Goal: Information Seeking & Learning: Learn about a topic

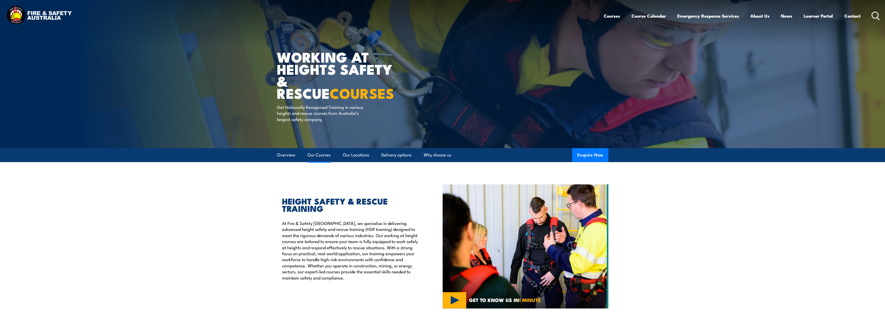
click at [324, 155] on link "Our Courses" at bounding box center [318, 155] width 23 height 14
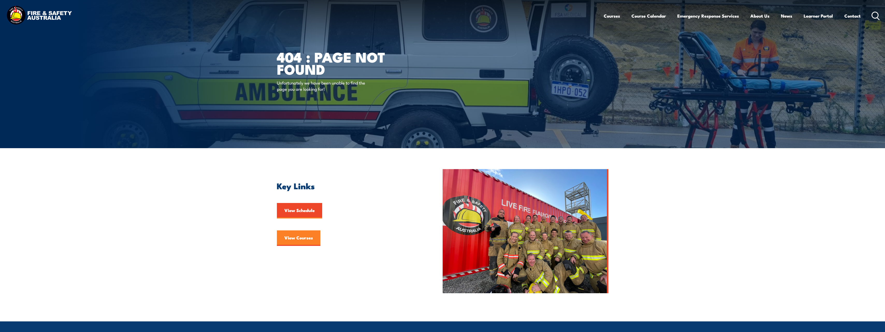
click at [295, 237] on link "View Courses" at bounding box center [298, 239] width 43 height 16
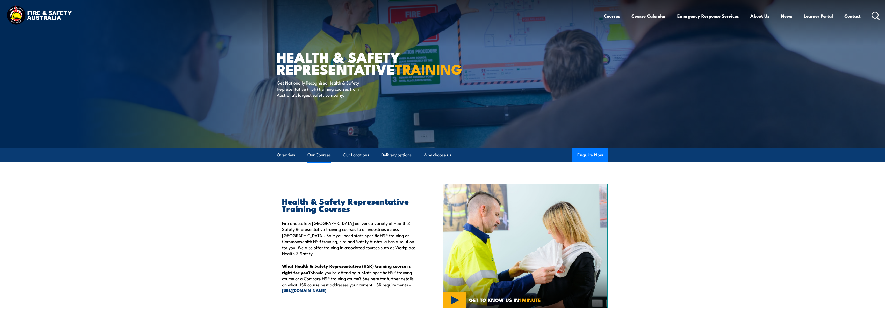
click at [328, 153] on link "Our Courses" at bounding box center [318, 155] width 23 height 14
click at [403, 154] on link "Delivery options" at bounding box center [396, 155] width 30 height 14
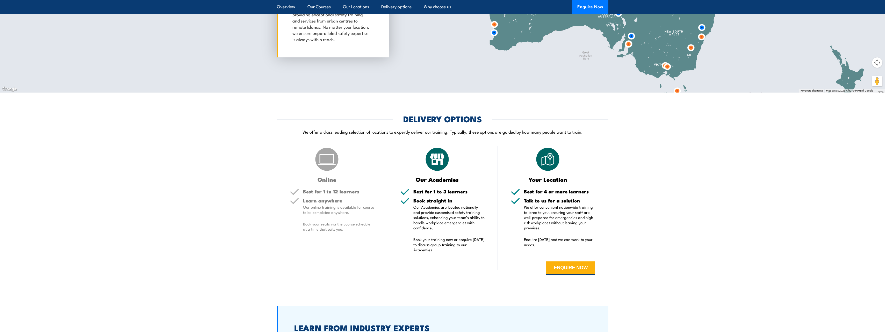
scroll to position [1110, 0]
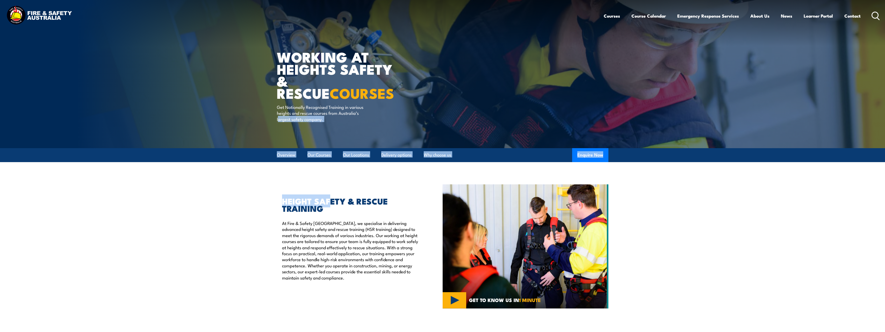
drag, startPoint x: 279, startPoint y: 147, endPoint x: 335, endPoint y: 170, distance: 60.1
drag, startPoint x: 335, startPoint y: 170, endPoint x: 323, endPoint y: 156, distance: 18.2
click at [323, 156] on link "Our Courses" at bounding box center [318, 155] width 23 height 14
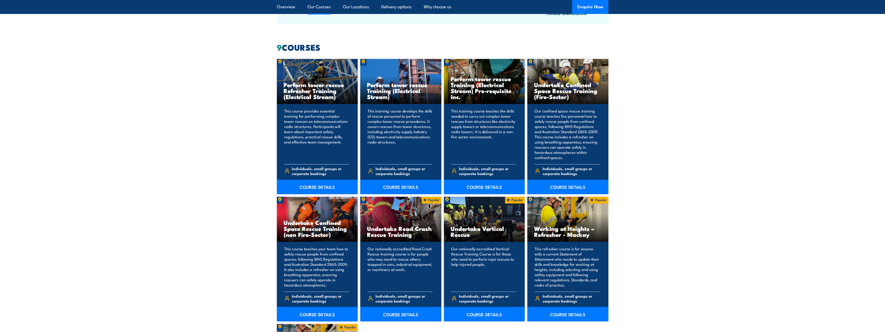
scroll to position [393, 0]
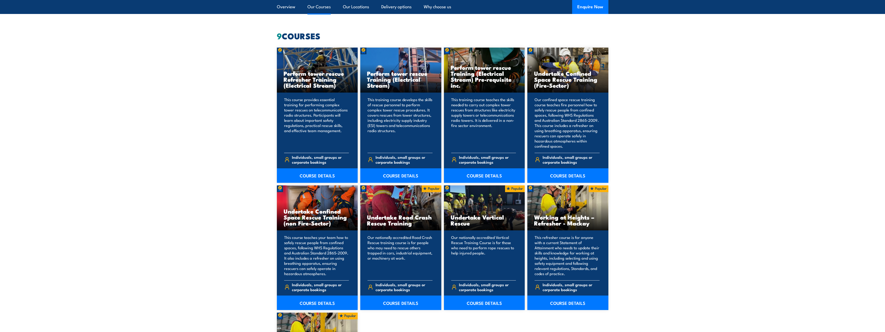
click at [323, 123] on div "Perform tower rescue Refresher Training (Electrical Stream) This course provide…" at bounding box center [317, 115] width 81 height 135
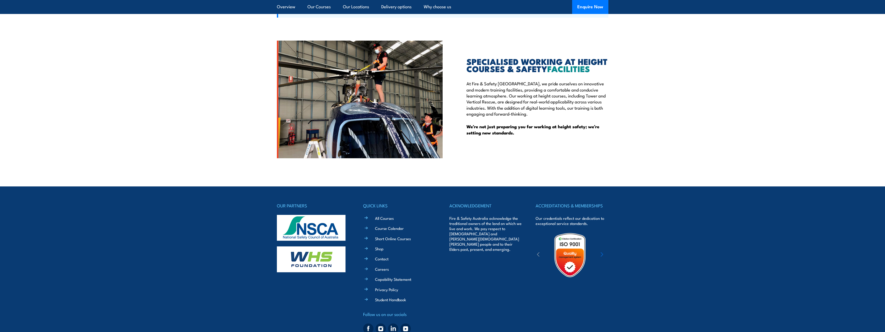
scroll to position [1348, 0]
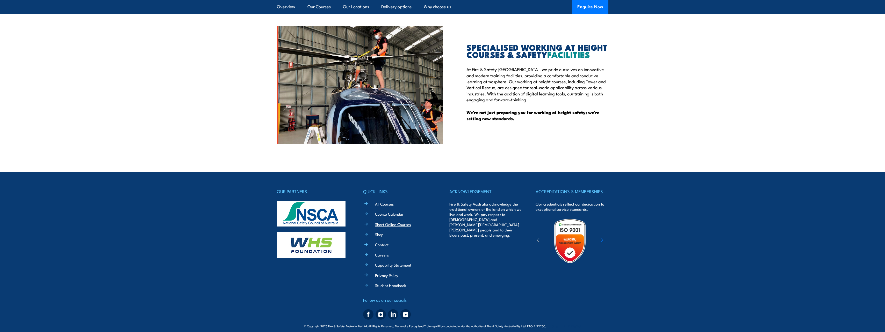
click at [406, 222] on link "Short Online Courses" at bounding box center [393, 224] width 36 height 5
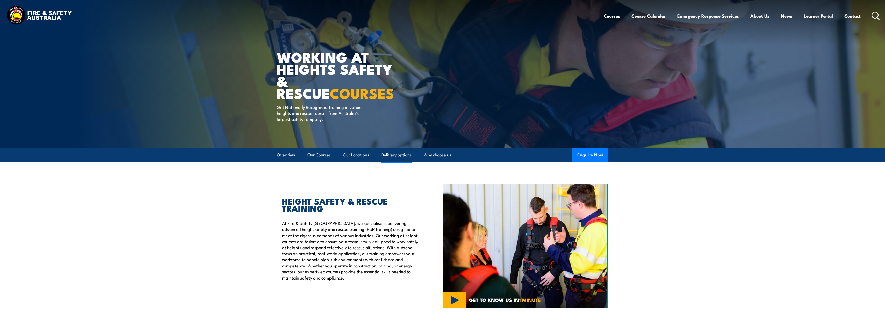
click at [400, 158] on link "Delivery options" at bounding box center [396, 155] width 30 height 14
